Goal: Task Accomplishment & Management: Manage account settings

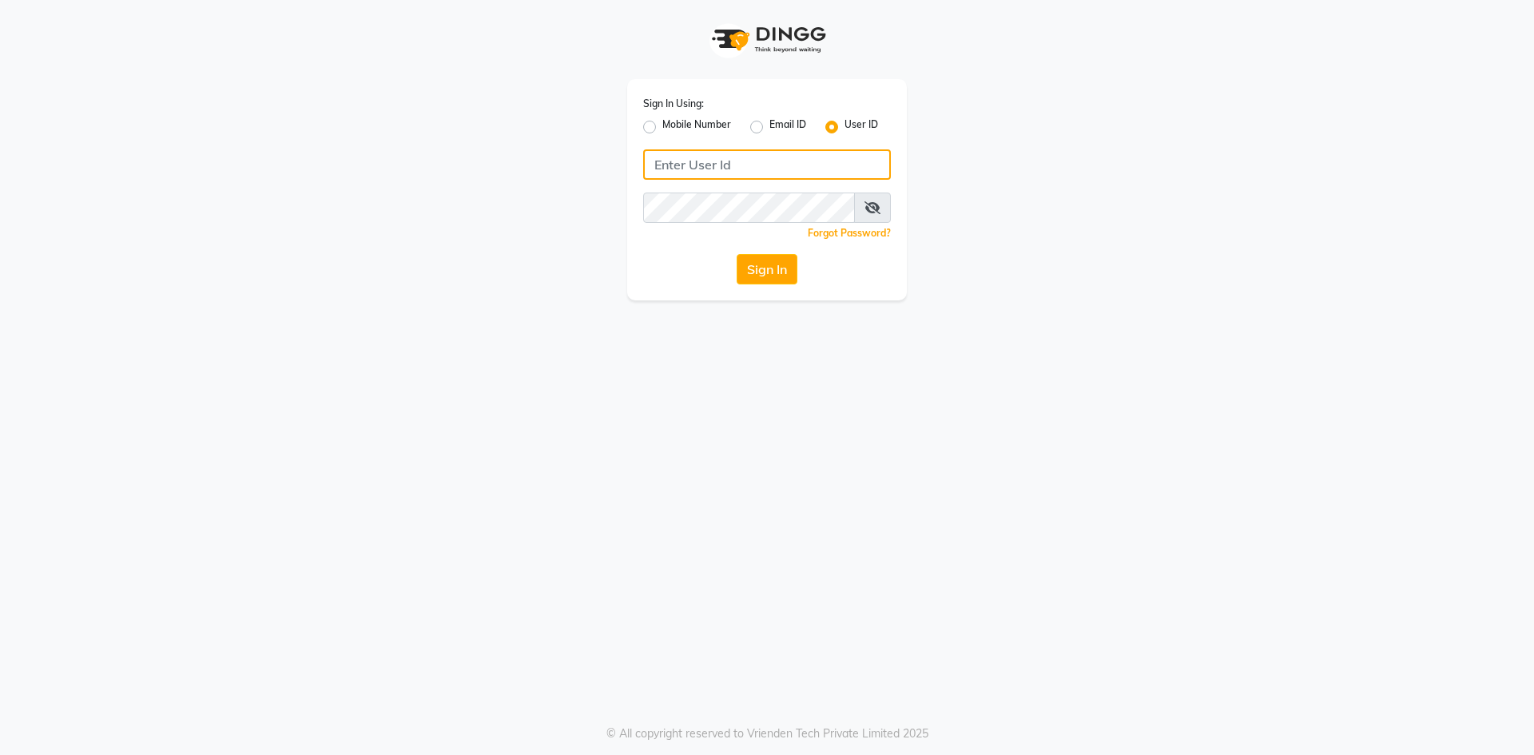
click at [764, 166] on input "Username" at bounding box center [767, 164] width 248 height 30
type input "glitzglams"
click at [746, 268] on button "Sign In" at bounding box center [766, 269] width 61 height 30
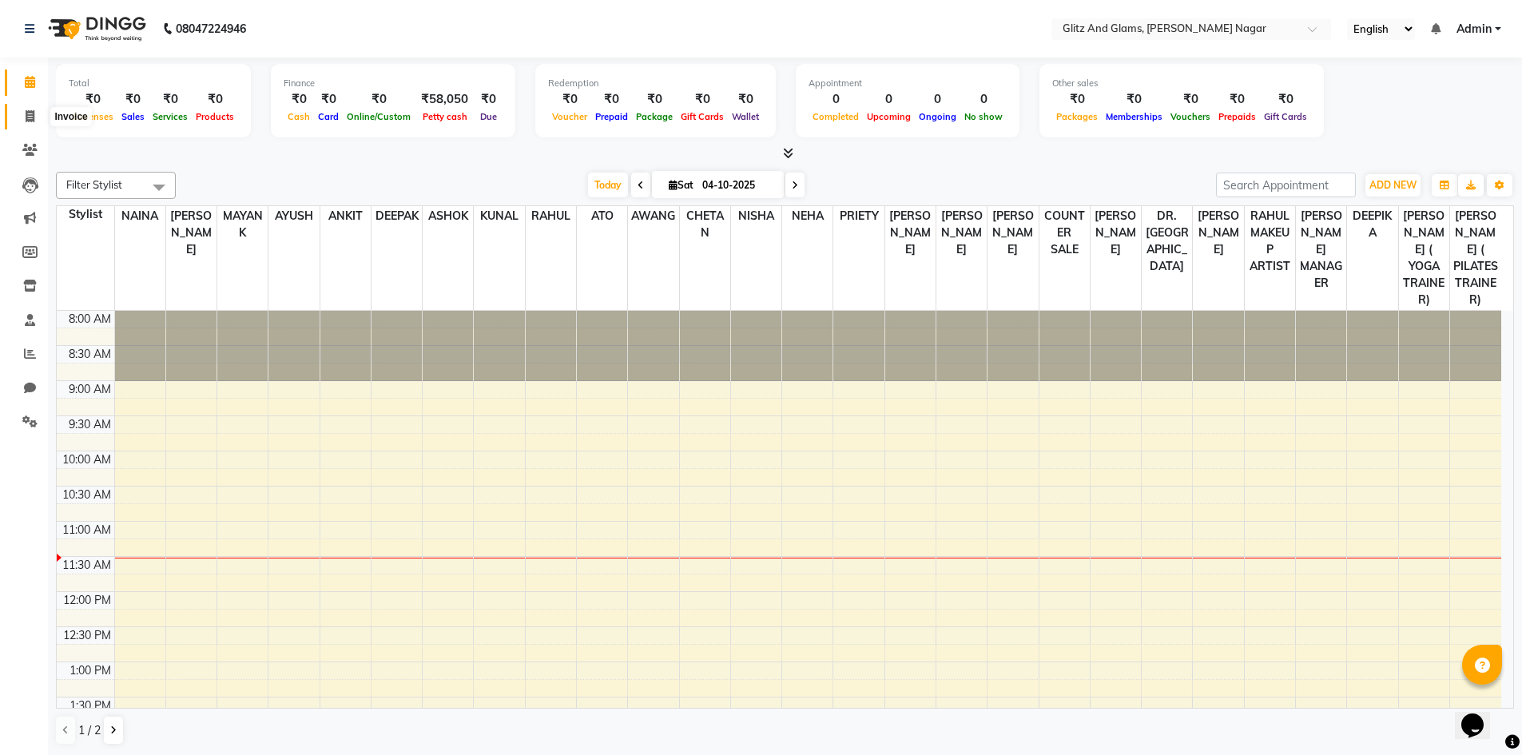
click at [19, 125] on span at bounding box center [30, 117] width 28 height 18
select select "service"
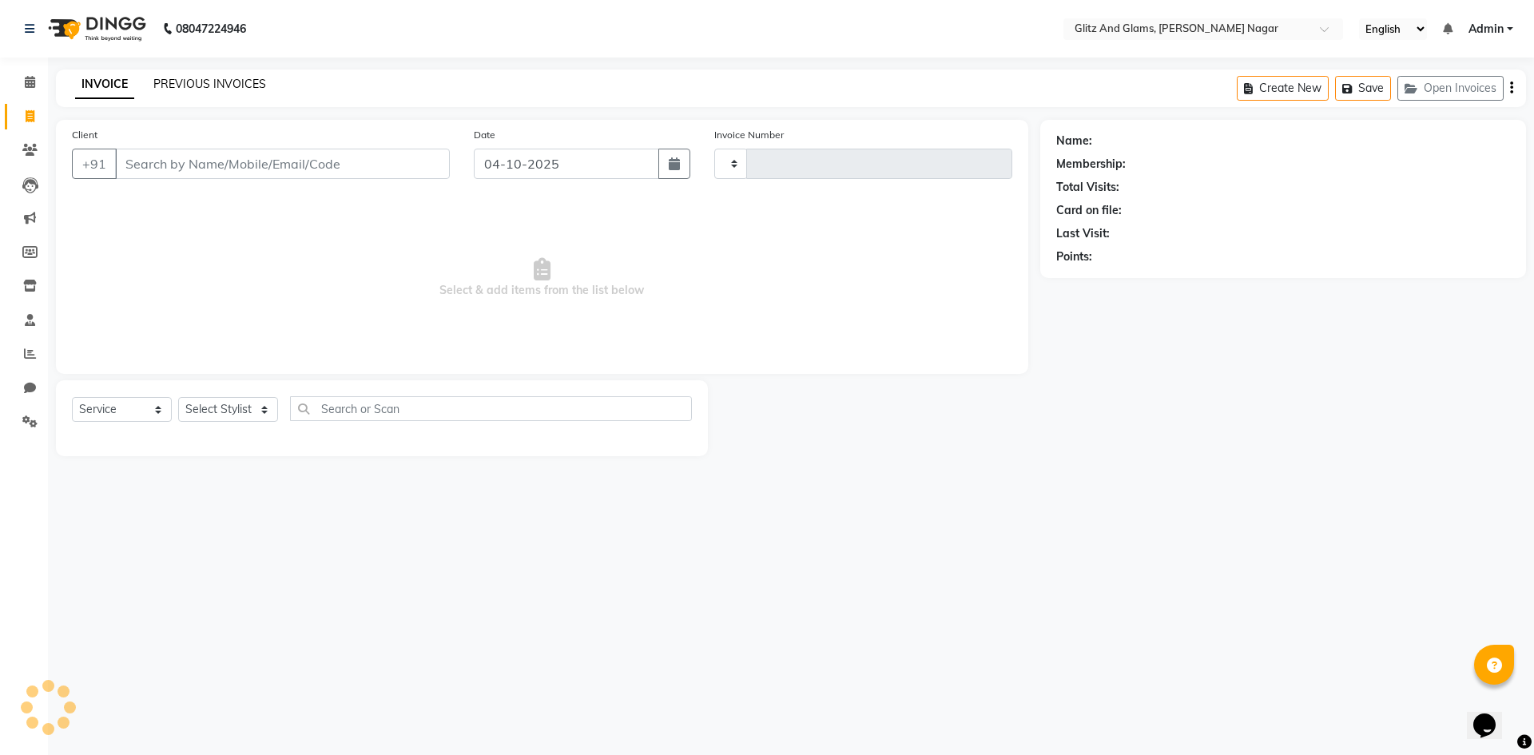
click at [213, 81] on link "PREVIOUS INVOICES" at bounding box center [209, 84] width 113 height 14
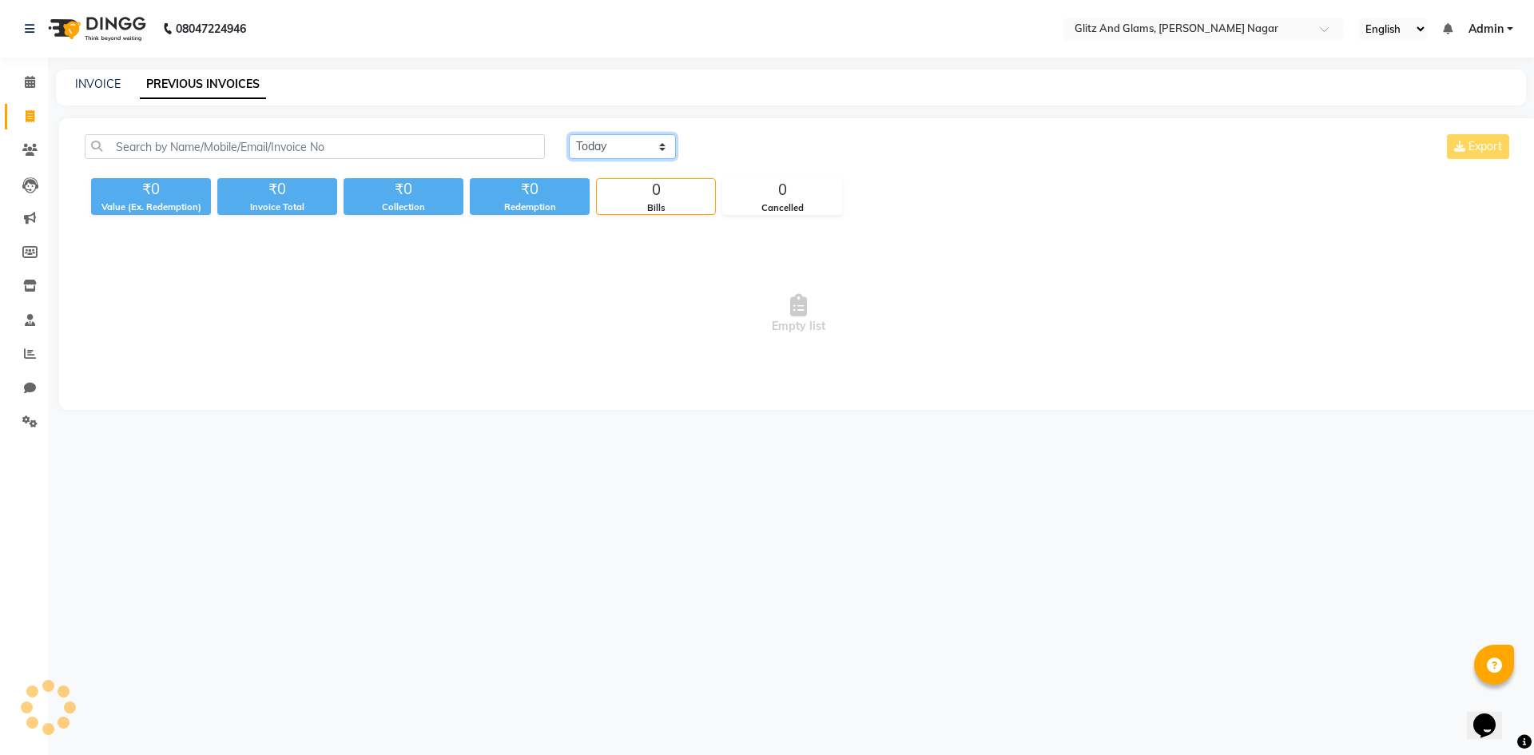
click at [613, 141] on select "[DATE] [DATE] Custom Range" at bounding box center [622, 146] width 107 height 25
select select "yesterday"
click at [569, 134] on select "[DATE] [DATE] Custom Range" at bounding box center [622, 146] width 107 height 25
